Goal: Check status: Check status

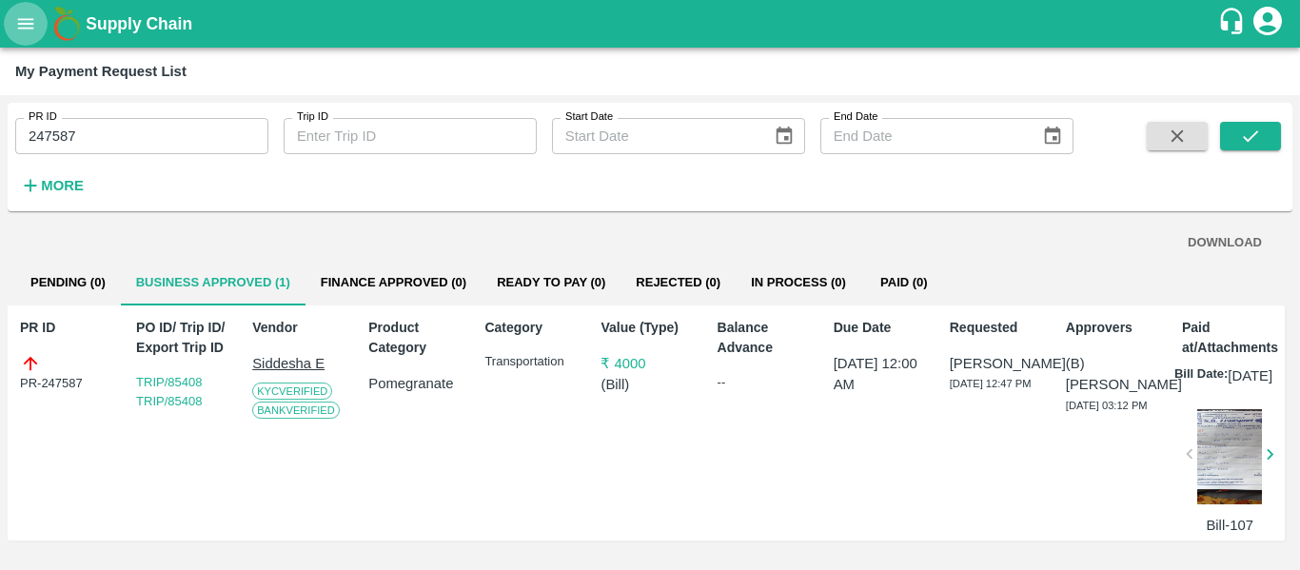
click at [27, 25] on icon "open drawer" at bounding box center [25, 23] width 21 height 21
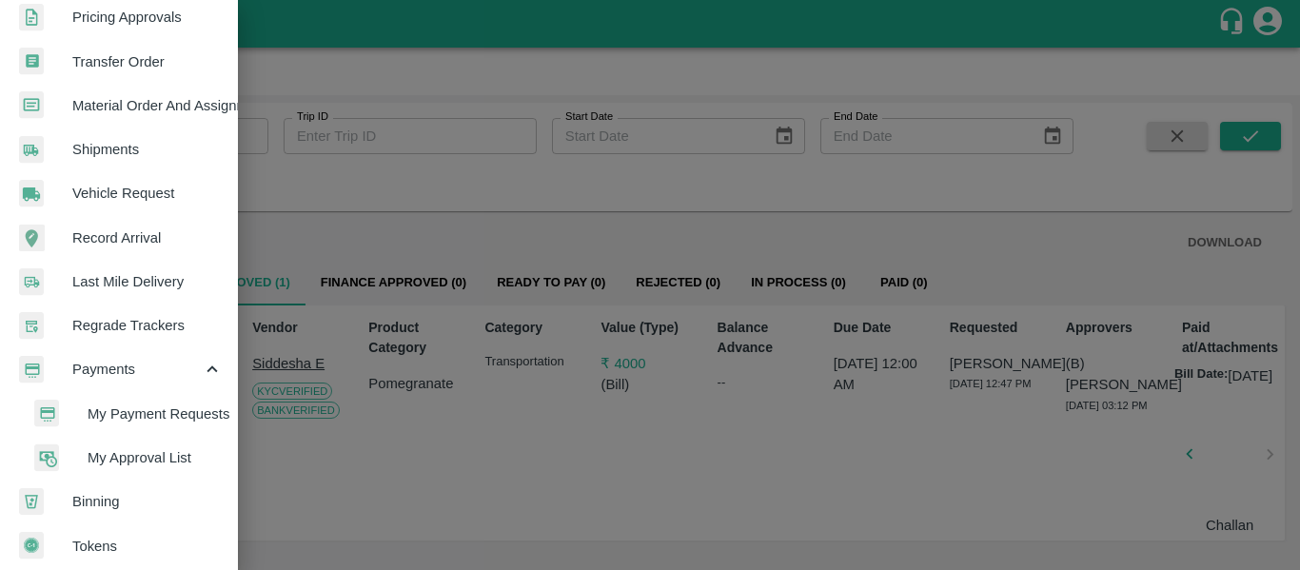
scroll to position [735, 0]
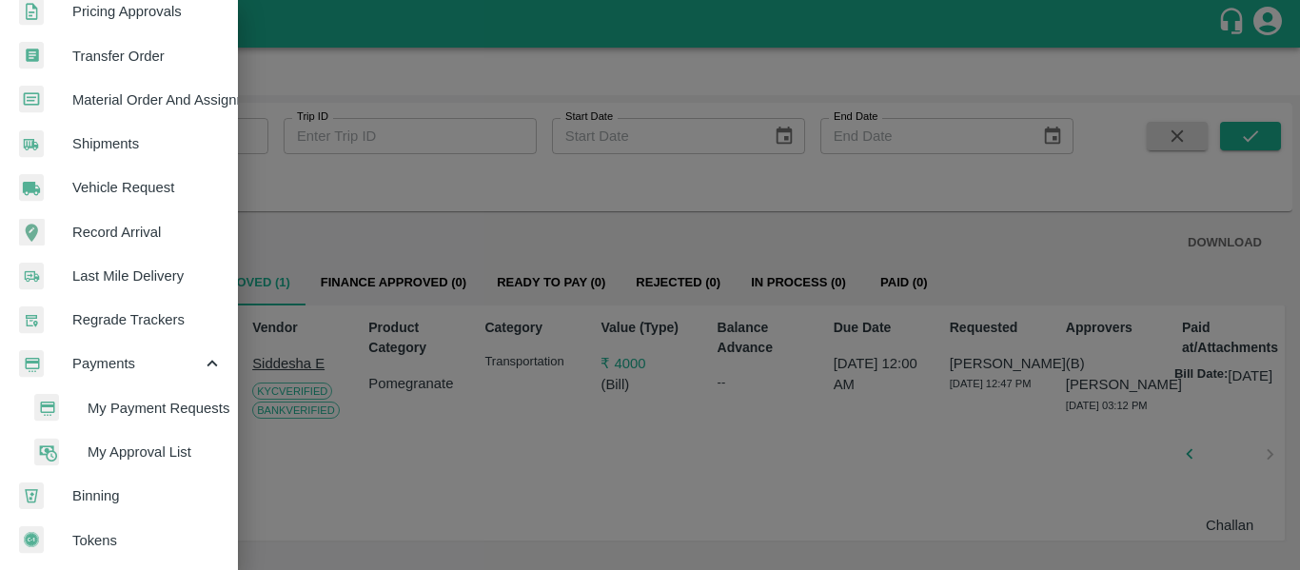
click at [165, 407] on span "My Payment Requests" at bounding box center [155, 408] width 135 height 21
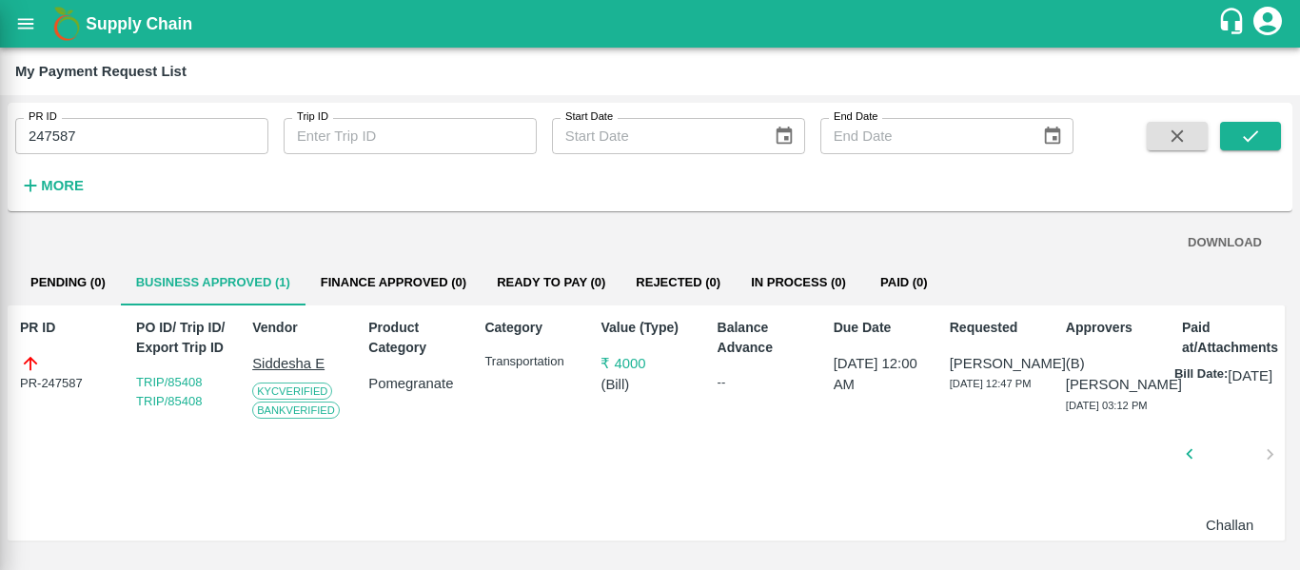
scroll to position [727, 0]
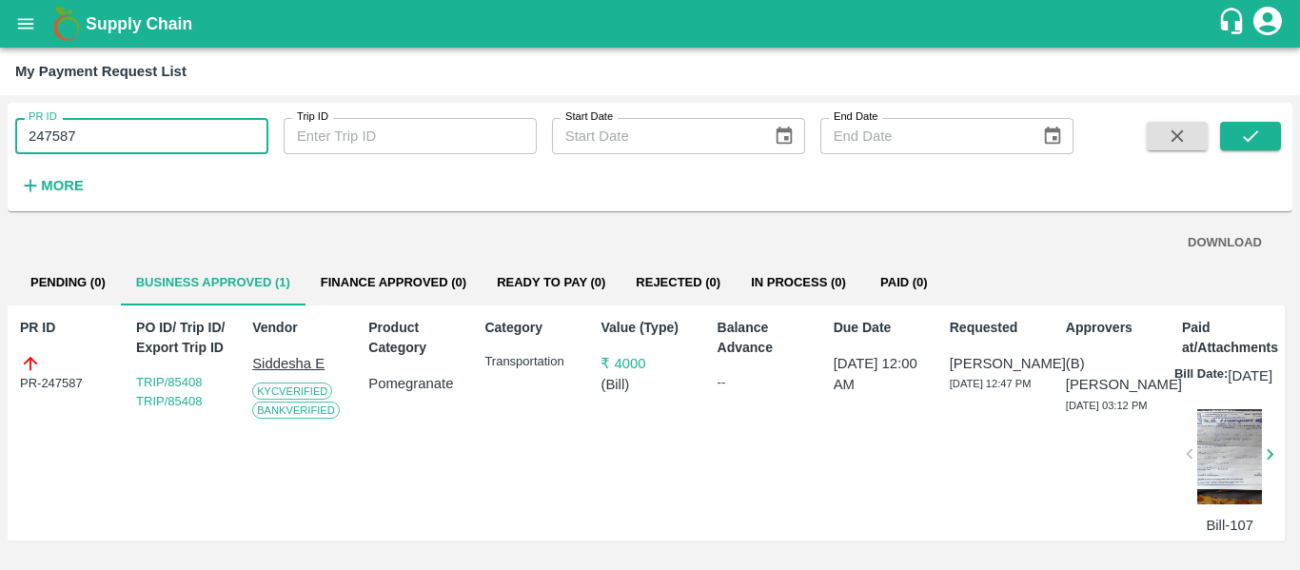
click at [53, 138] on input "247587" at bounding box center [141, 136] width 253 height 36
type input "247587"
type input "249995"
click at [1247, 131] on icon "submit" at bounding box center [1250, 136] width 21 height 21
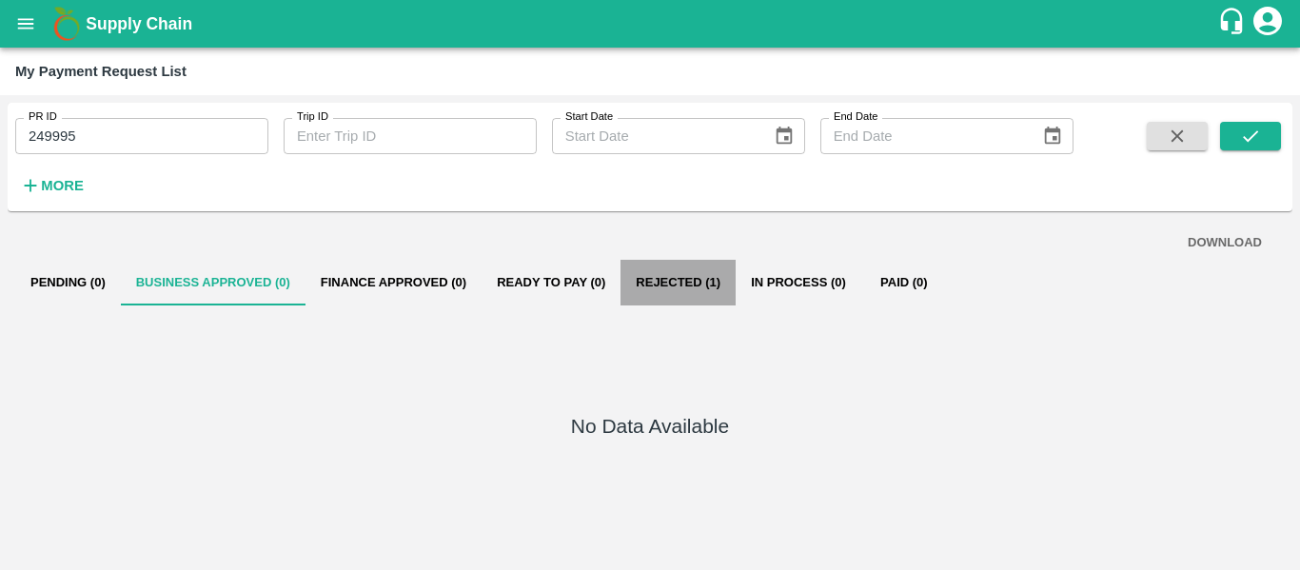
click at [700, 287] on button "Rejected (1)" at bounding box center [678, 283] width 115 height 46
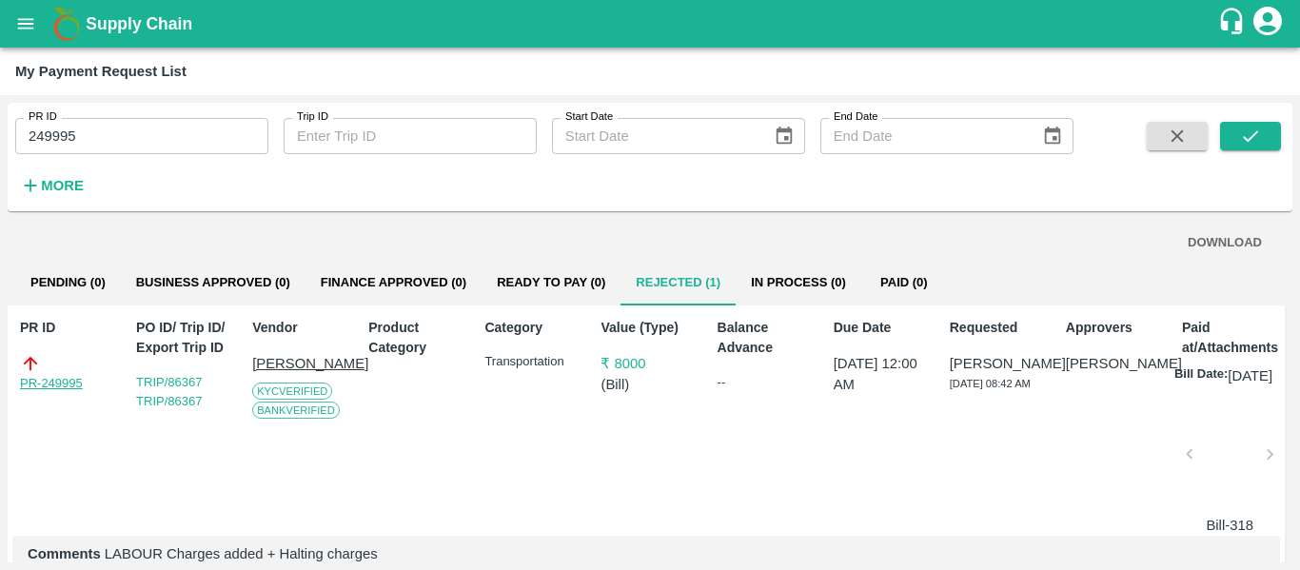
click at [65, 384] on link "PR-249995" at bounding box center [51, 383] width 63 height 19
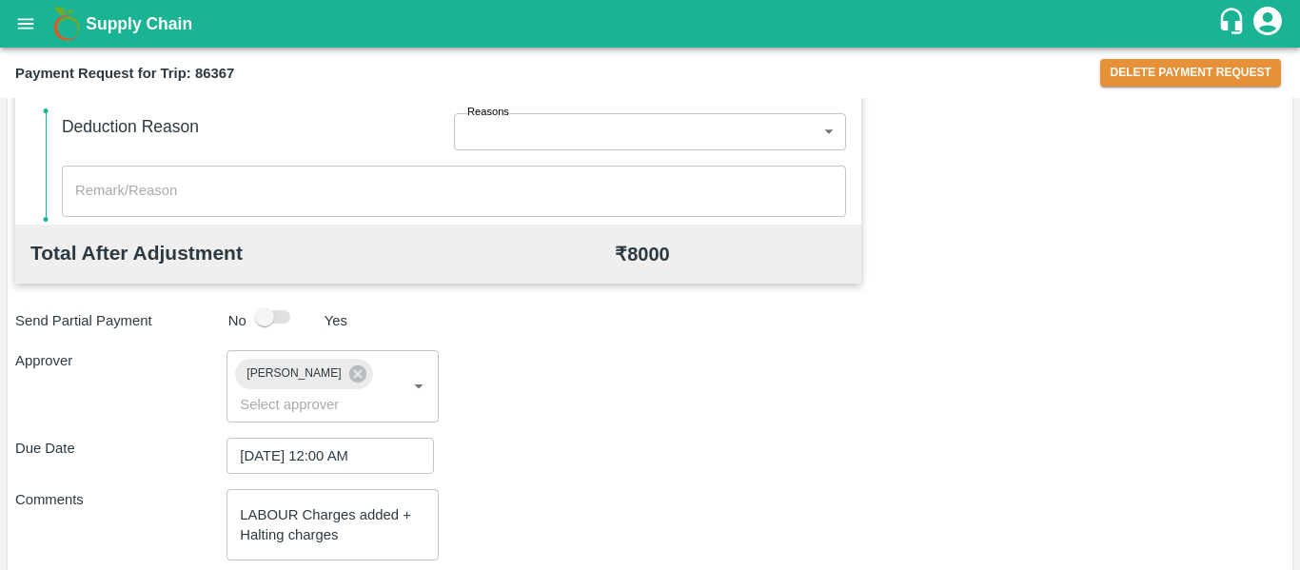
scroll to position [877, 0]
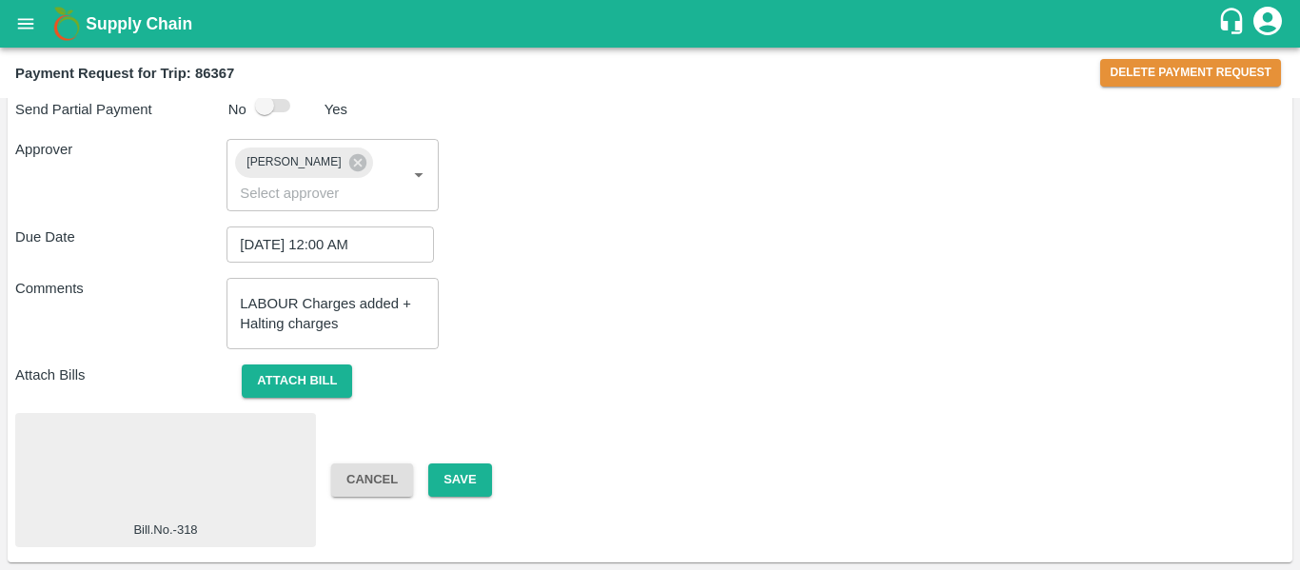
click at [225, 498] on div at bounding box center [166, 471] width 286 height 101
